Goal: Information Seeking & Learning: Learn about a topic

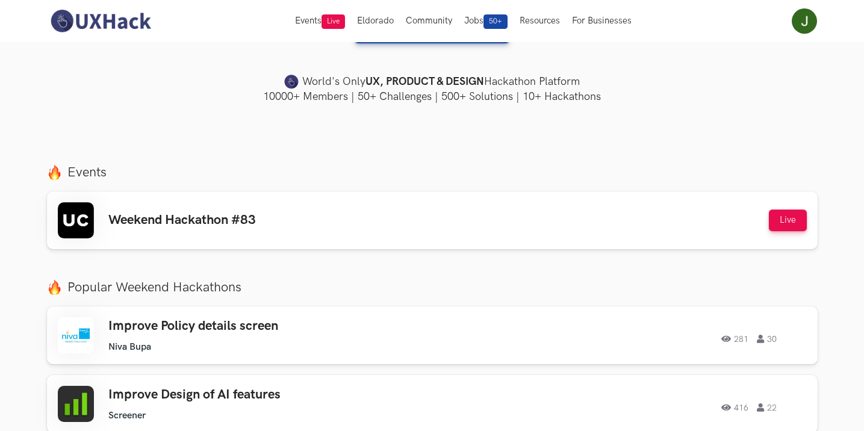
scroll to position [301, 0]
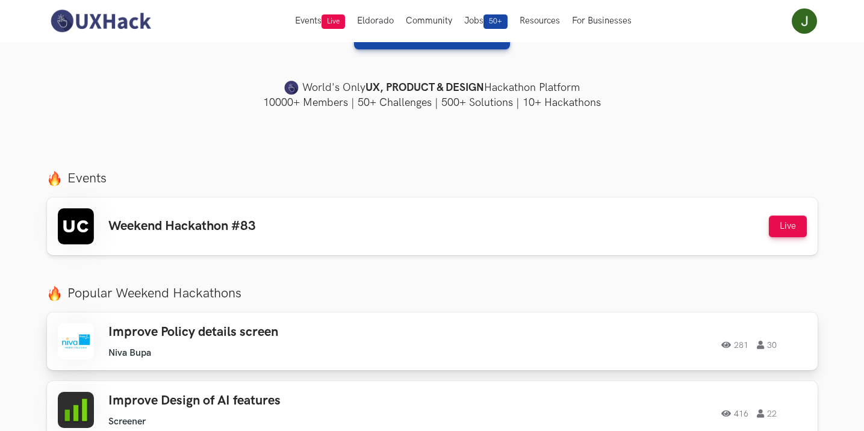
click at [257, 334] on h3 "Improve Policy details screen" at bounding box center [279, 333] width 342 height 16
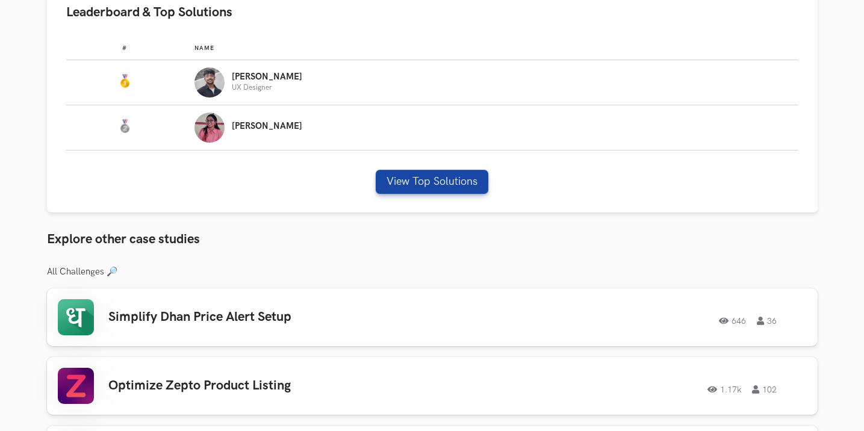
scroll to position [723, 0]
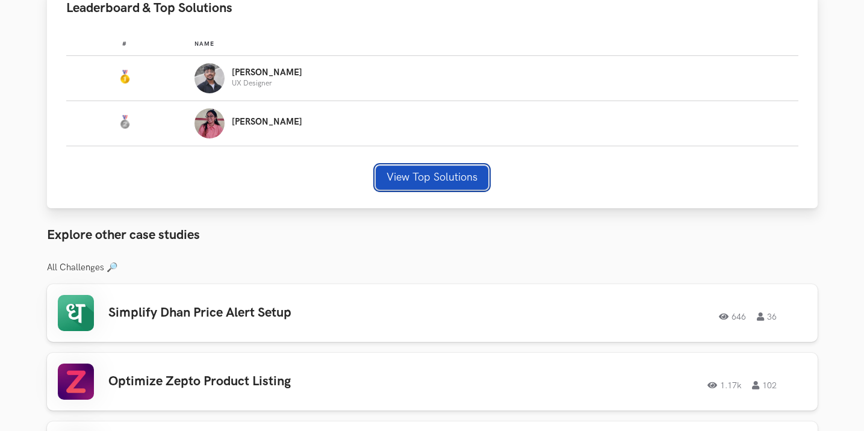
click at [429, 184] on button "View Top Solutions" at bounding box center [432, 178] width 113 height 24
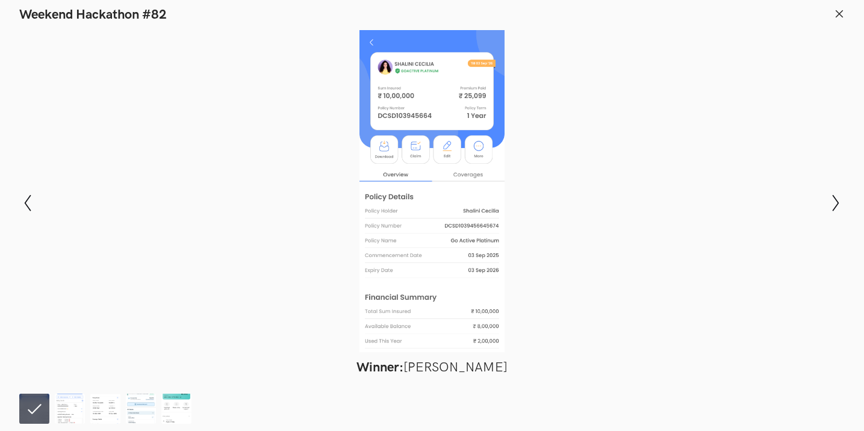
scroll to position [1084, 0]
click at [839, 17] on icon at bounding box center [839, 13] width 11 height 11
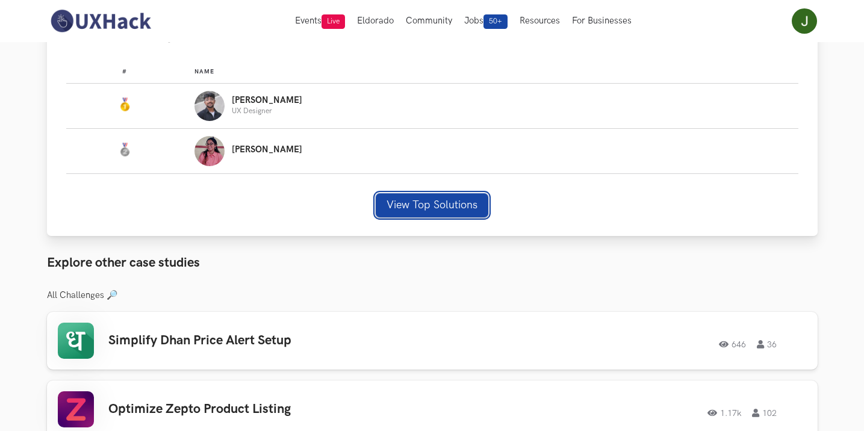
scroll to position [684, 0]
